Goal: Transaction & Acquisition: Purchase product/service

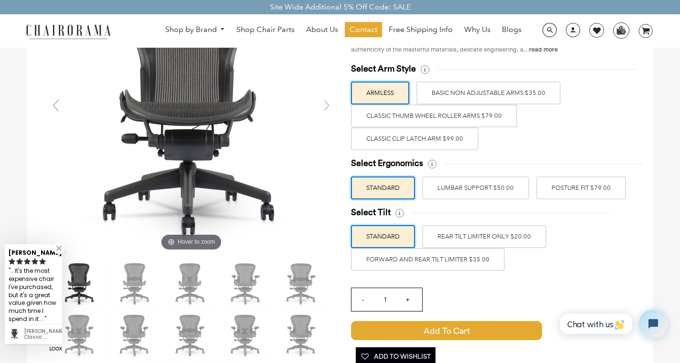
scroll to position [126, 0]
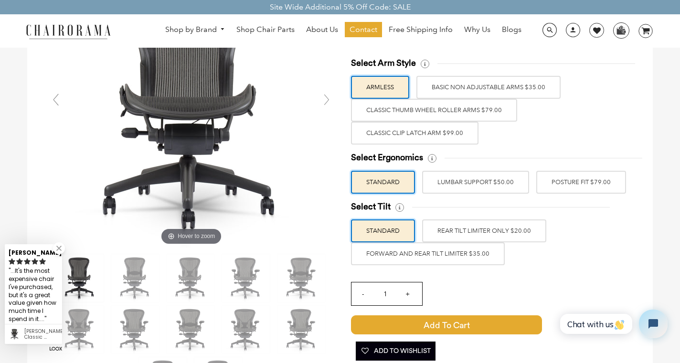
click at [571, 185] on label "POSTURE FIT $79.00" at bounding box center [581, 182] width 90 height 23
click at [0, 0] on input "POSTURE FIT $79.00" at bounding box center [0, 0] width 0 height 0
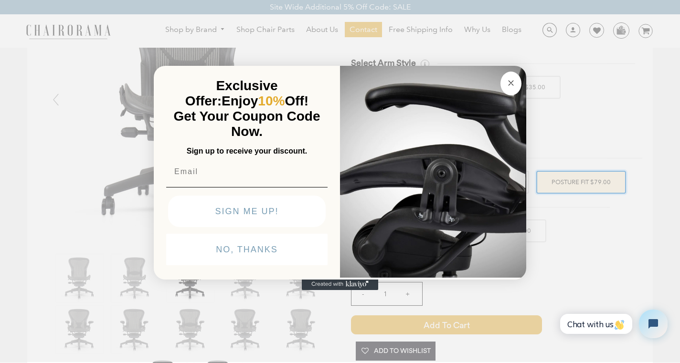
click at [510, 83] on circle "Close dialog" at bounding box center [511, 82] width 11 height 11
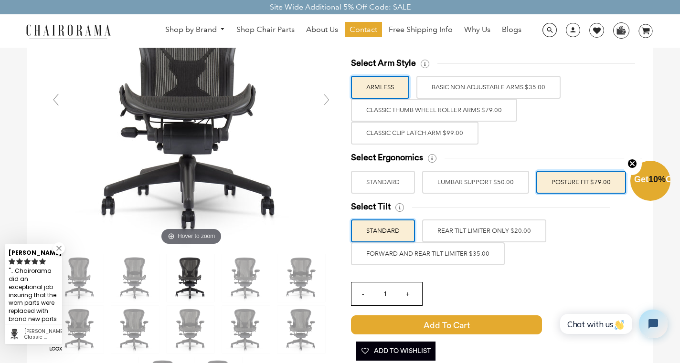
click at [451, 254] on label "FORWARD AND REAR TILT LIMITER $35.00" at bounding box center [428, 253] width 154 height 23
click at [0, 0] on input "FORWARD AND REAR TILT LIMITER $35.00" at bounding box center [0, 0] width 0 height 0
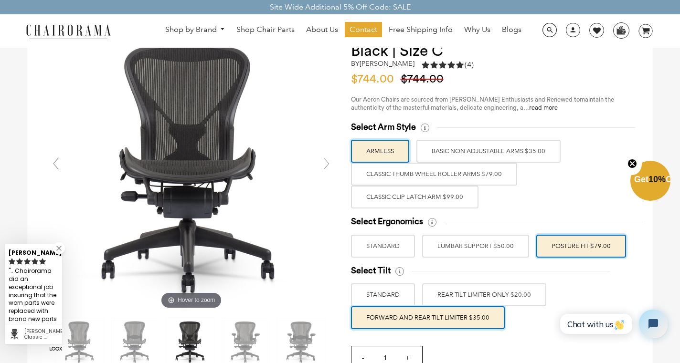
scroll to position [63, 0]
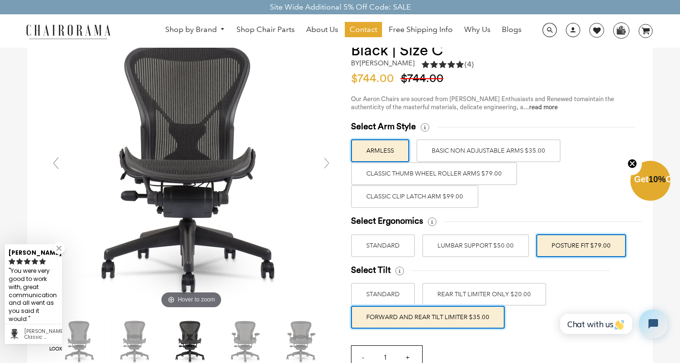
click at [416, 196] on label "Classic Clip Latch Arm $99.00" at bounding box center [414, 196] width 127 height 23
click at [0, 0] on input "Classic Clip Latch Arm $99.00" at bounding box center [0, 0] width 0 height 0
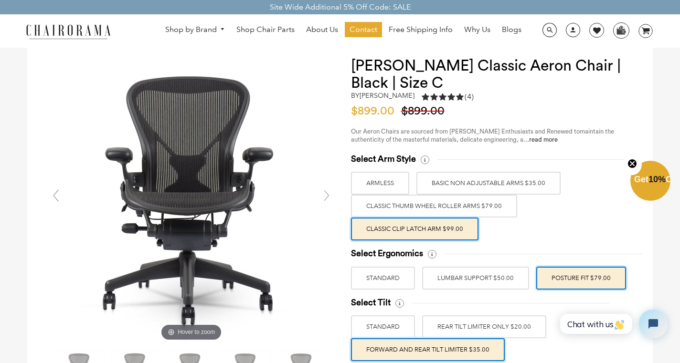
scroll to position [0, 0]
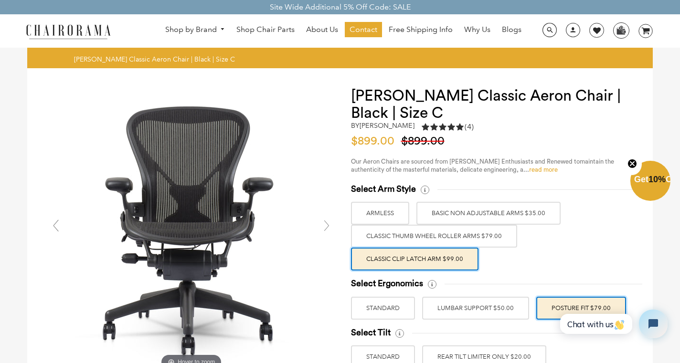
click at [547, 169] on link "read more" at bounding box center [543, 170] width 29 height 6
click at [270, 30] on span "Shop Chair Parts" at bounding box center [265, 30] width 58 height 10
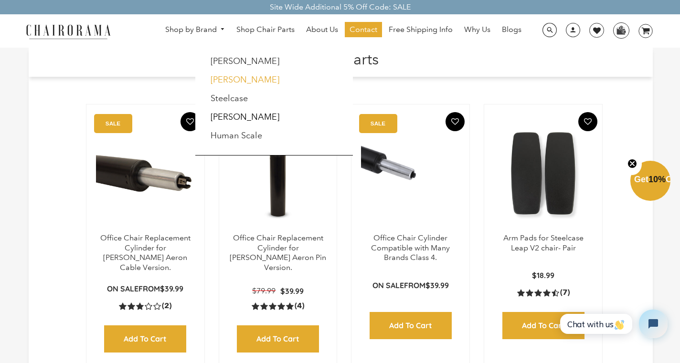
click at [232, 79] on link "[PERSON_NAME]" at bounding box center [245, 79] width 69 height 11
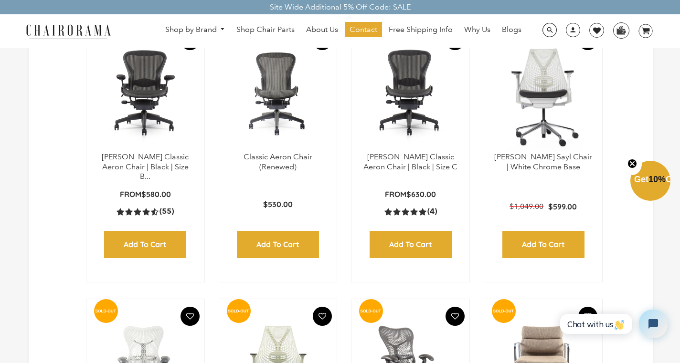
scroll to position [568, 0]
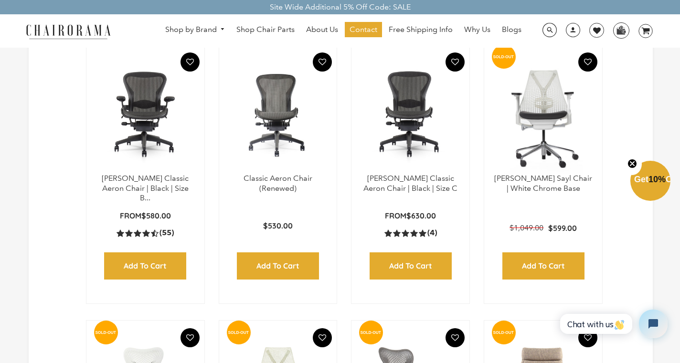
click at [411, 146] on img at bounding box center [410, 113] width 99 height 119
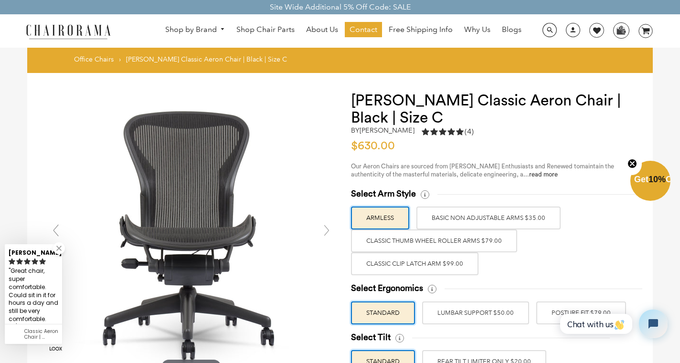
click at [435, 263] on label "Classic Clip Latch Arm $99.00" at bounding box center [414, 264] width 127 height 23
click at [0, 0] on input "Classic Clip Latch Arm $99.00" at bounding box center [0, 0] width 0 height 0
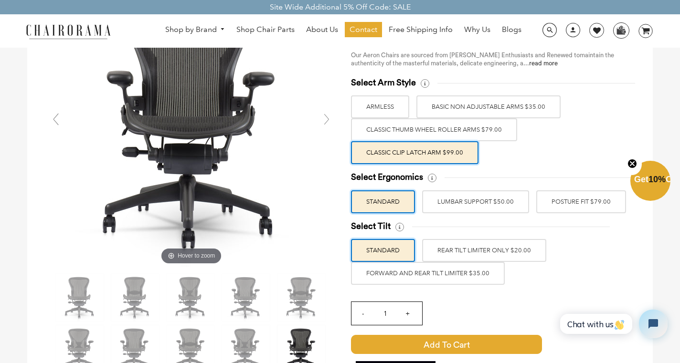
scroll to position [112, 0]
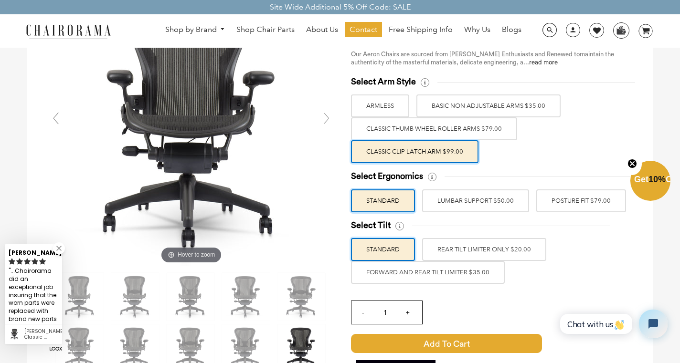
click at [561, 204] on label "POSTURE FIT $79.00" at bounding box center [581, 201] width 90 height 23
click at [0, 0] on input "POSTURE FIT $79.00" at bounding box center [0, 0] width 0 height 0
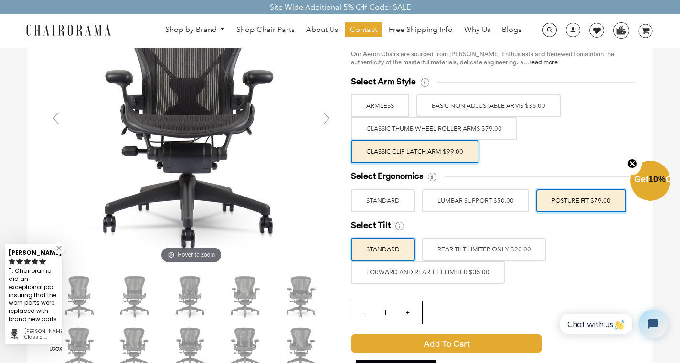
click at [459, 273] on label "FORWARD AND REAR TILT LIMITER $35.00" at bounding box center [428, 272] width 154 height 23
click at [0, 0] on input "FORWARD AND REAR TILT LIMITER $35.00" at bounding box center [0, 0] width 0 height 0
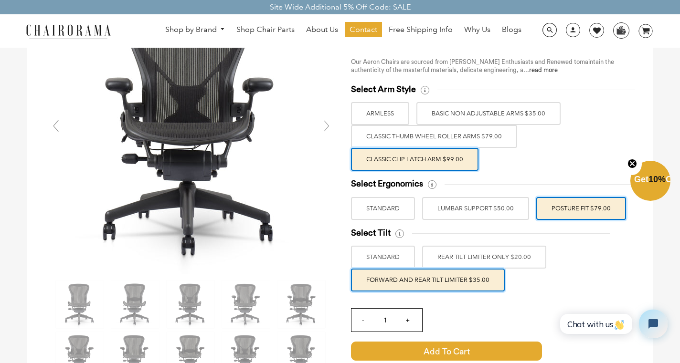
scroll to position [0, 0]
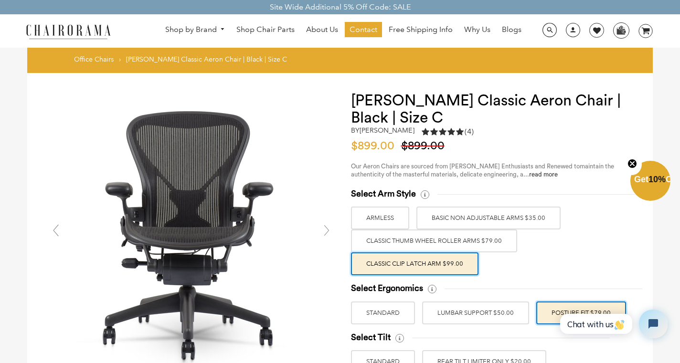
click at [653, 179] on span "Get 10% Off" at bounding box center [656, 180] width 44 height 10
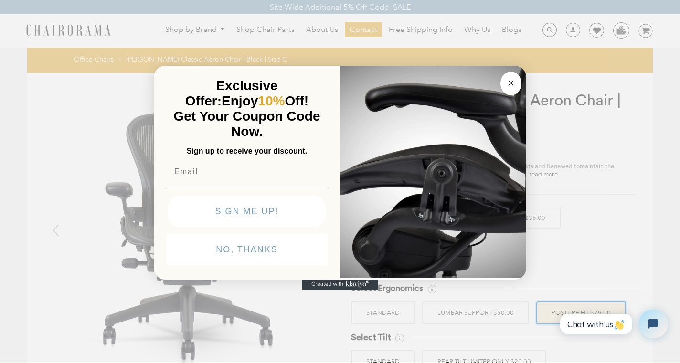
click at [240, 178] on input "Email" at bounding box center [246, 171] width 161 height 19
type input "shaneporter003@msn.com"
click at [295, 169] on input "shaneporter003@msn.com" at bounding box center [246, 171] width 161 height 19
click at [181, 211] on button "SIGN ME UP!" at bounding box center [247, 212] width 158 height 32
click at [231, 215] on div "SIGN ME UP!" at bounding box center [246, 212] width 167 height 40
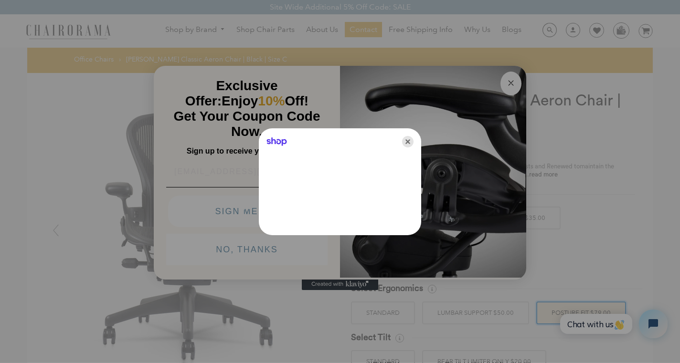
click at [408, 140] on icon "Close" at bounding box center [407, 141] width 11 height 11
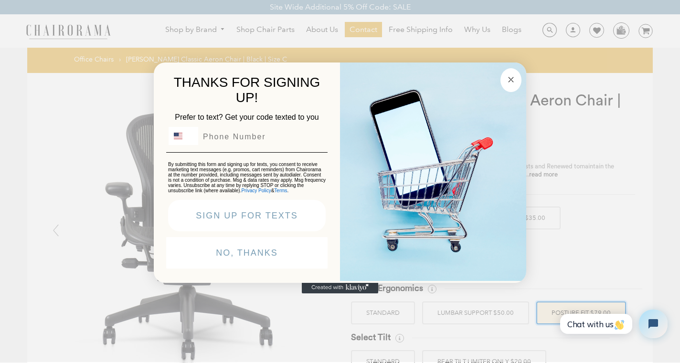
click at [514, 74] on circle "Close dialog" at bounding box center [511, 79] width 11 height 11
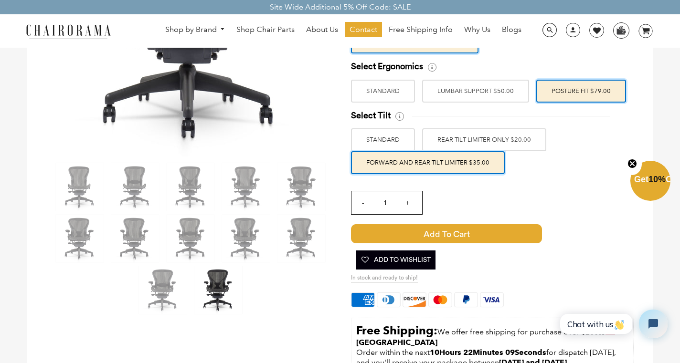
scroll to position [232, 0]
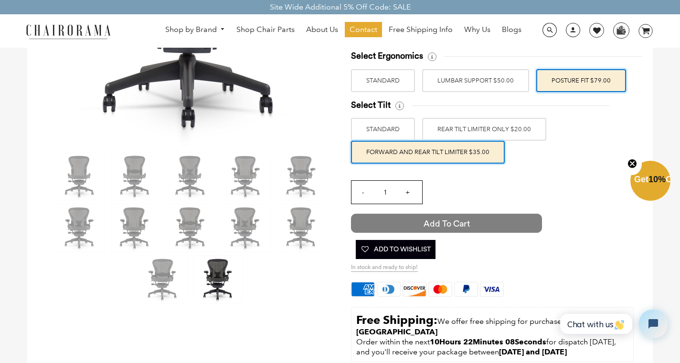
click at [448, 223] on span "Add to Cart" at bounding box center [446, 223] width 191 height 19
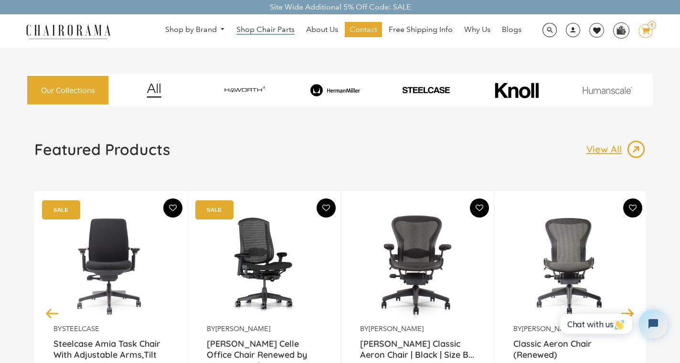
click at [267, 29] on span "Shop Chair Parts" at bounding box center [265, 30] width 58 height 10
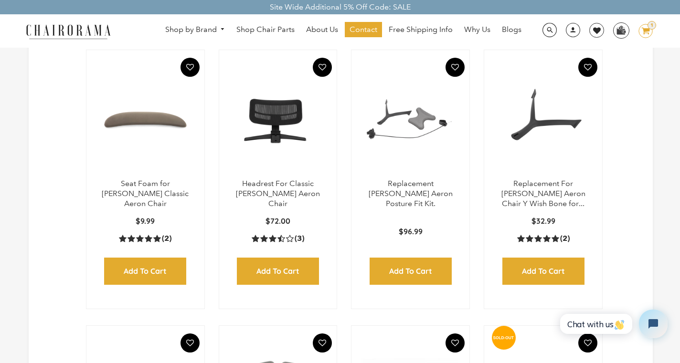
scroll to position [632, 0]
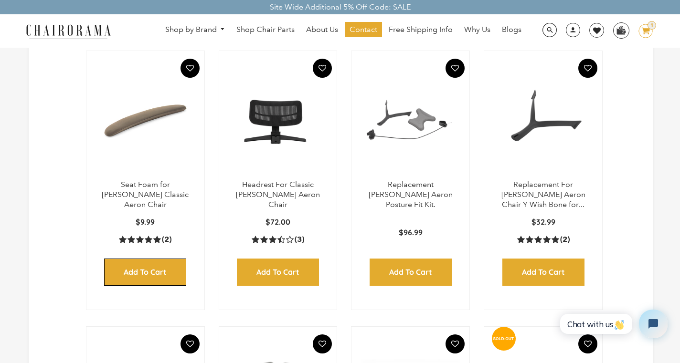
click at [149, 259] on input "Add to Cart" at bounding box center [145, 272] width 82 height 27
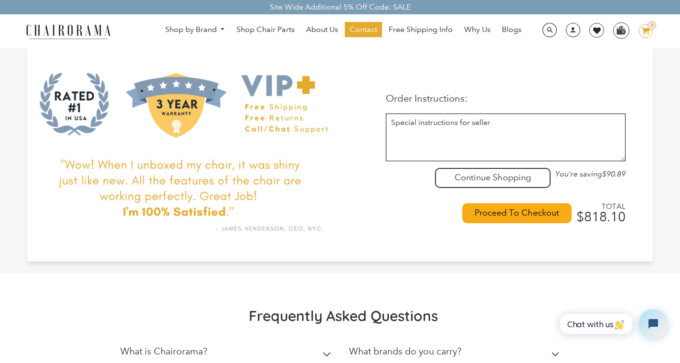
scroll to position [325, 0]
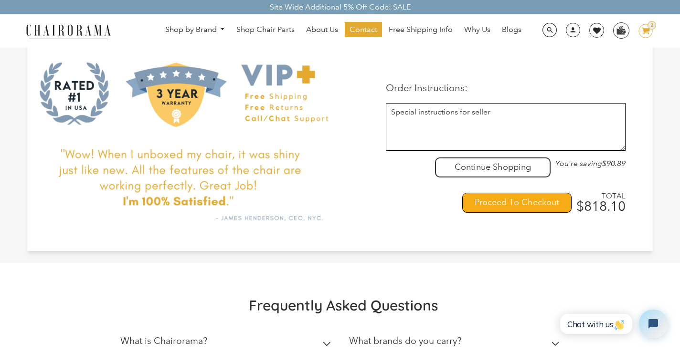
click at [497, 205] on input "Proceed To Checkout" at bounding box center [516, 203] width 109 height 20
